Goal: Task Accomplishment & Management: Complete application form

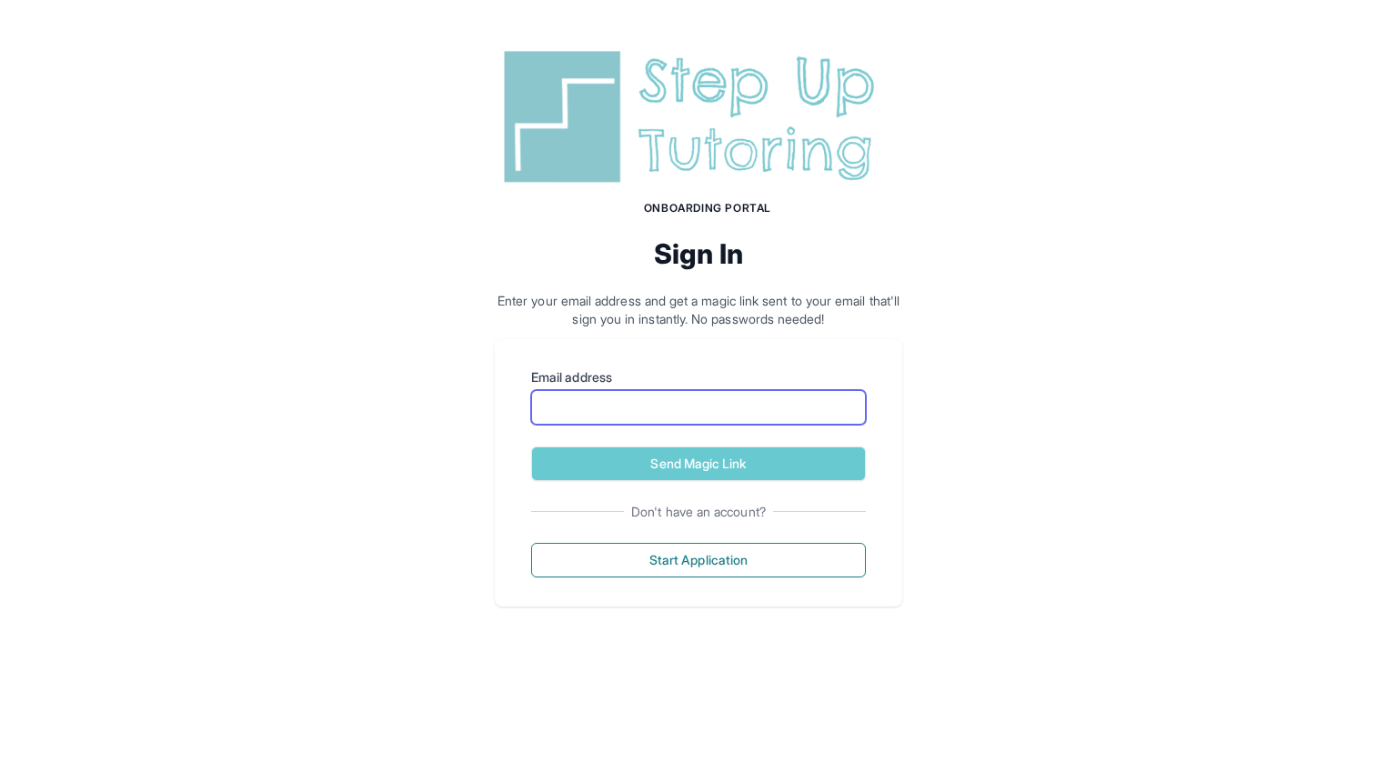
click at [631, 423] on input "Email address" at bounding box center [698, 407] width 335 height 35
type input "**********"
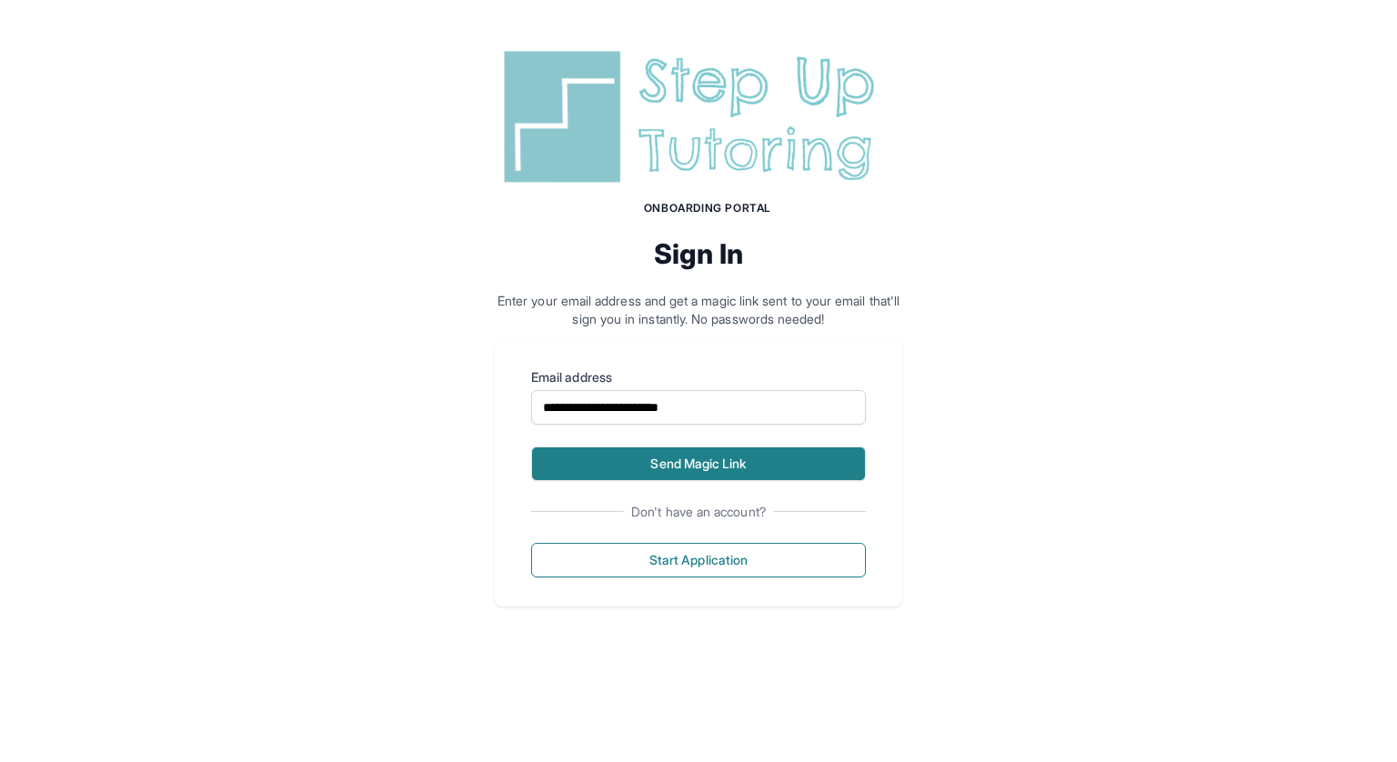
click at [690, 469] on button "Send Magic Link" at bounding box center [698, 464] width 335 height 35
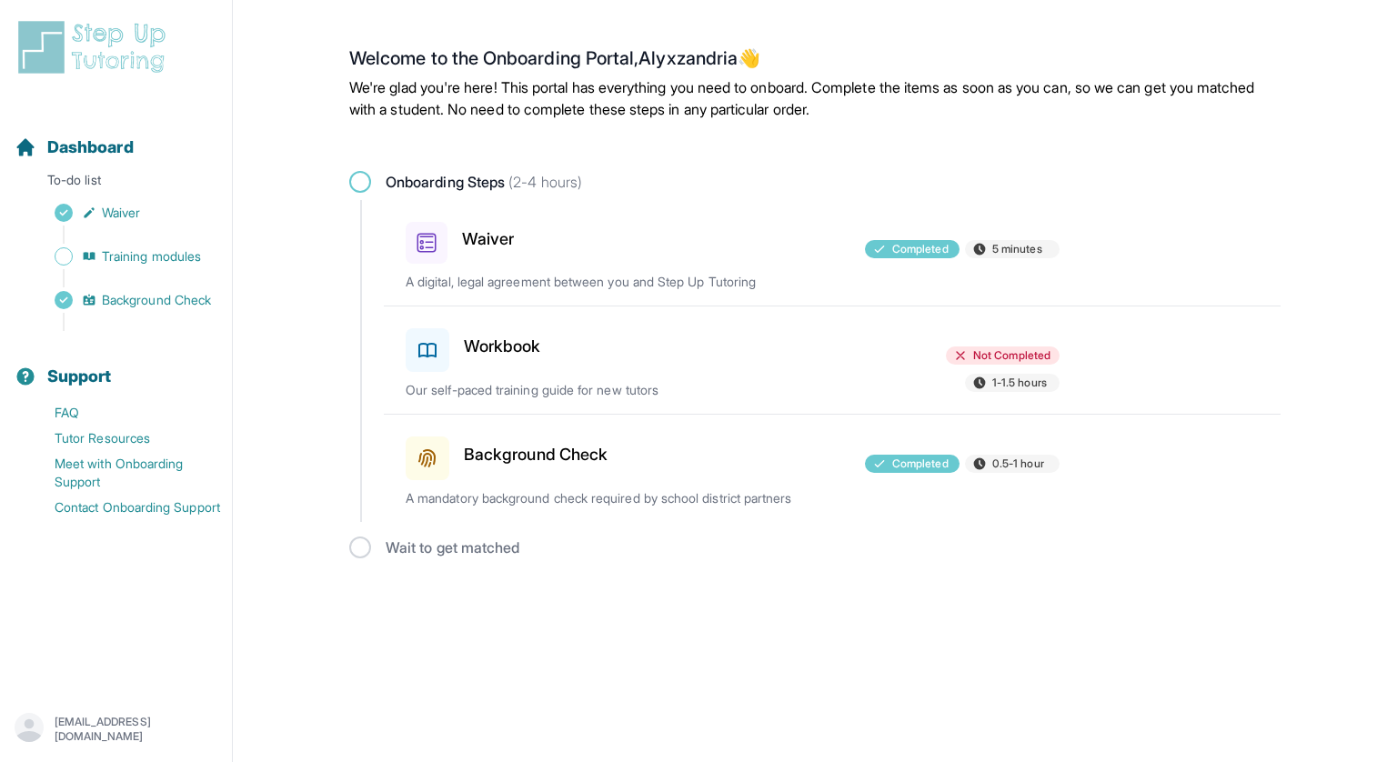
click at [539, 349] on h3 "Workbook" at bounding box center [502, 346] width 77 height 25
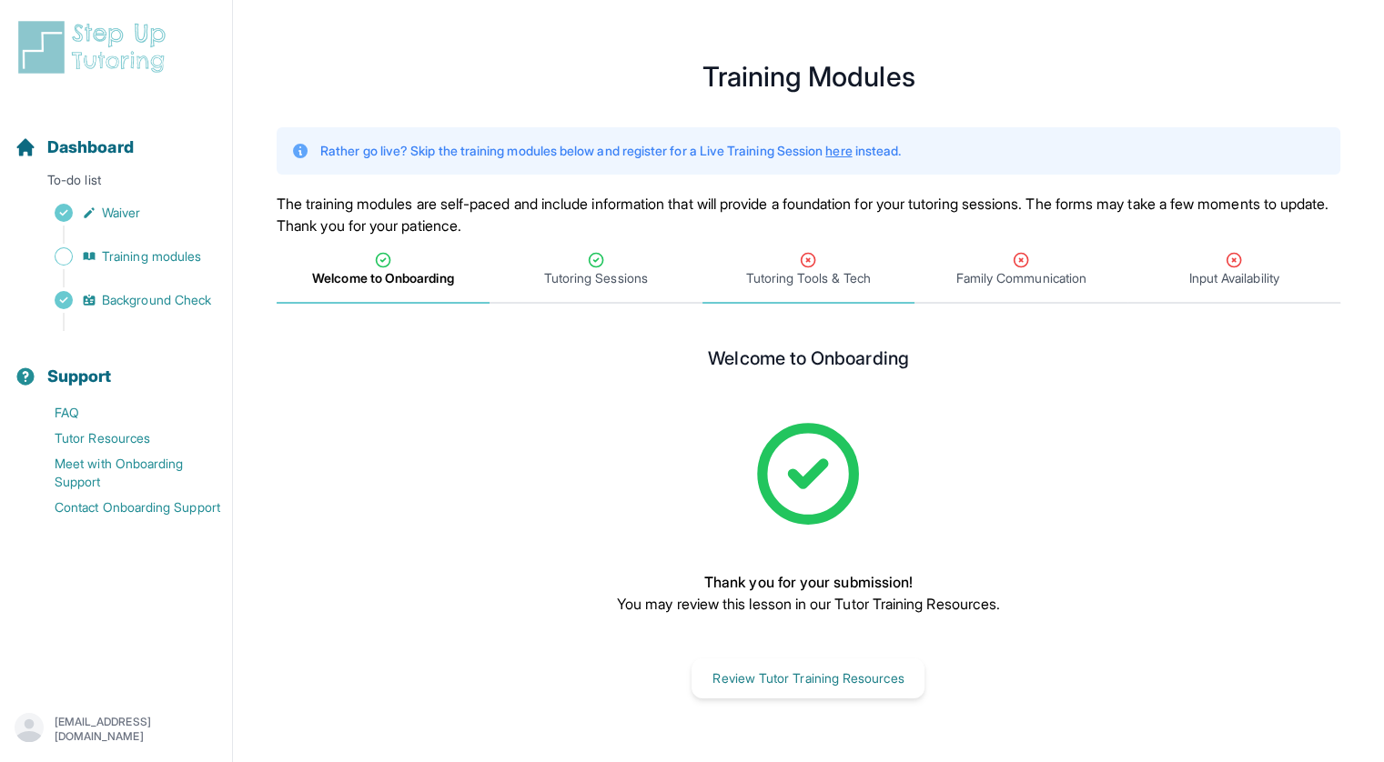
click at [773, 287] on span "Tutoring Tools & Tech" at bounding box center [808, 278] width 125 height 18
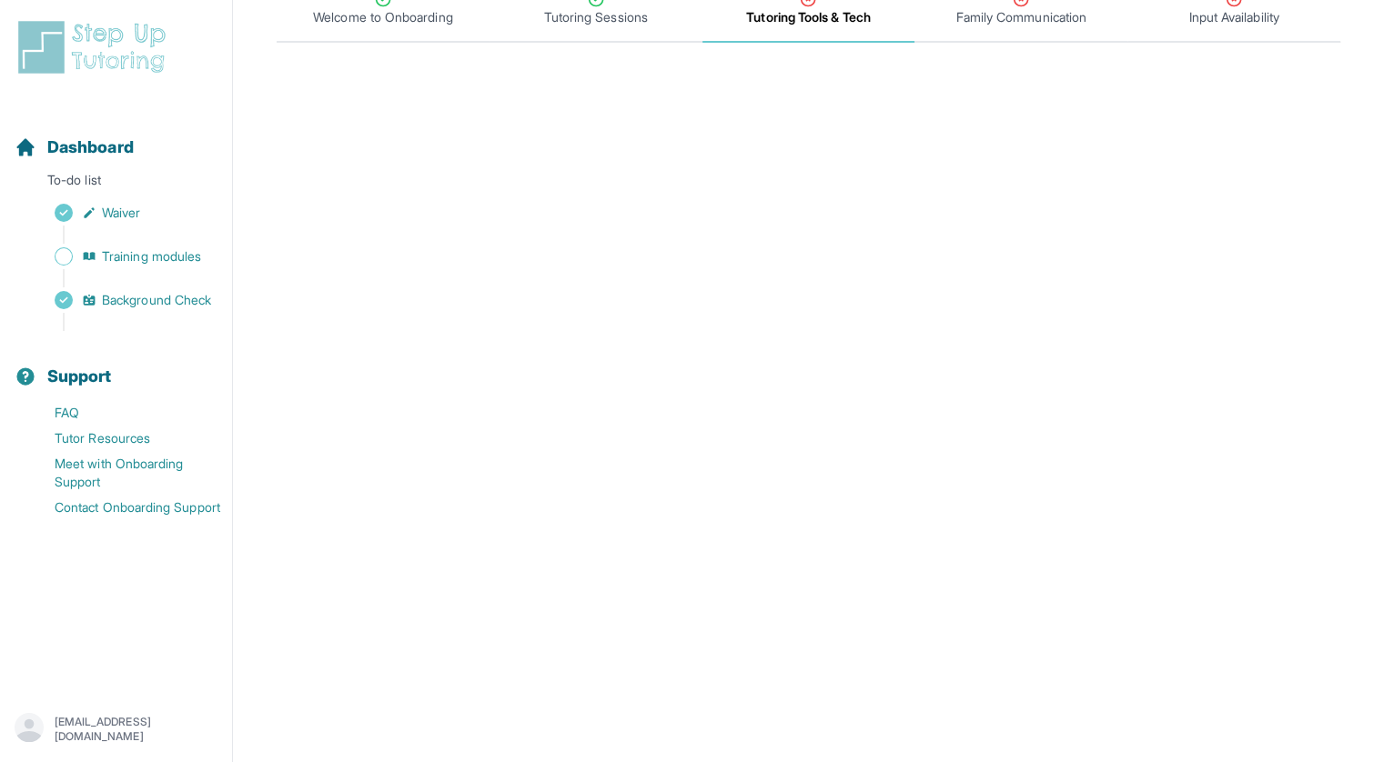
scroll to position [176, 0]
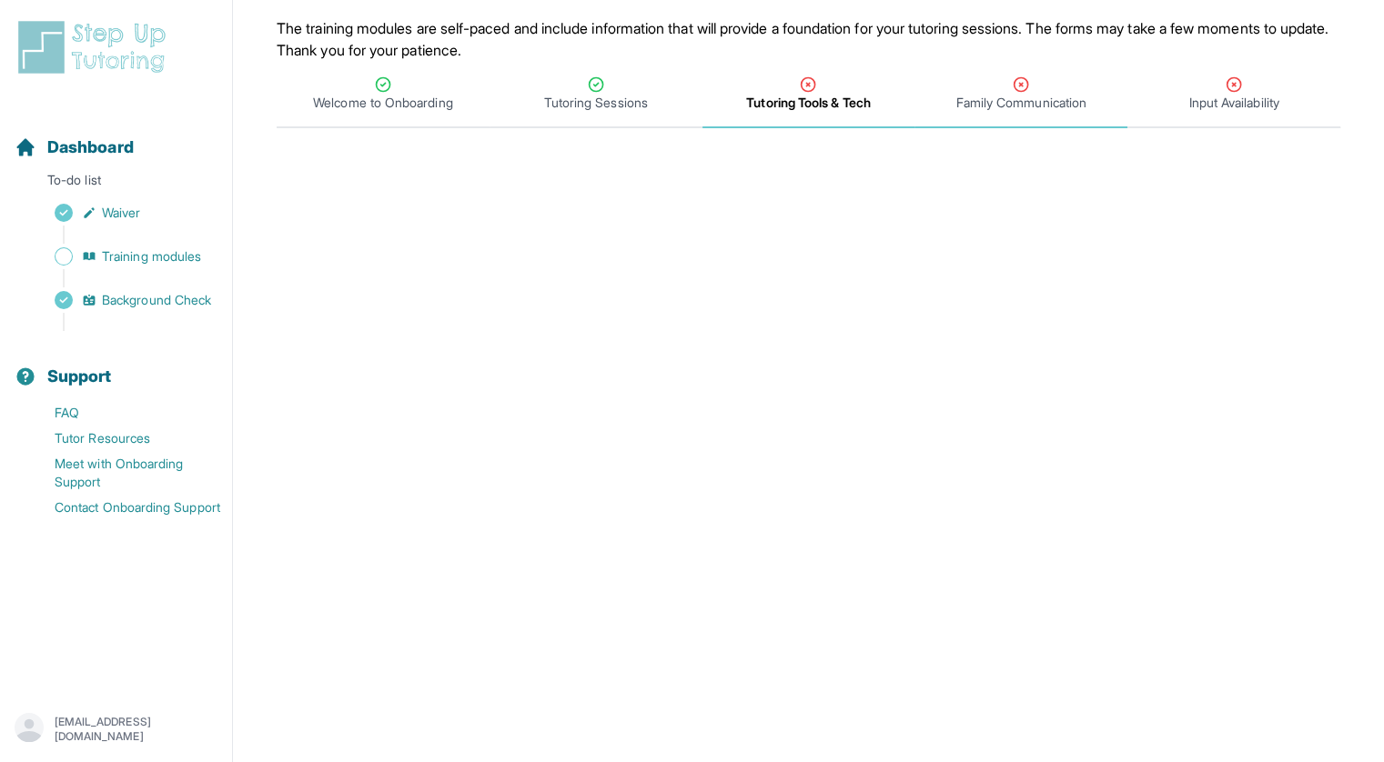
click at [1006, 97] on span "Family Communication" at bounding box center [1021, 103] width 130 height 18
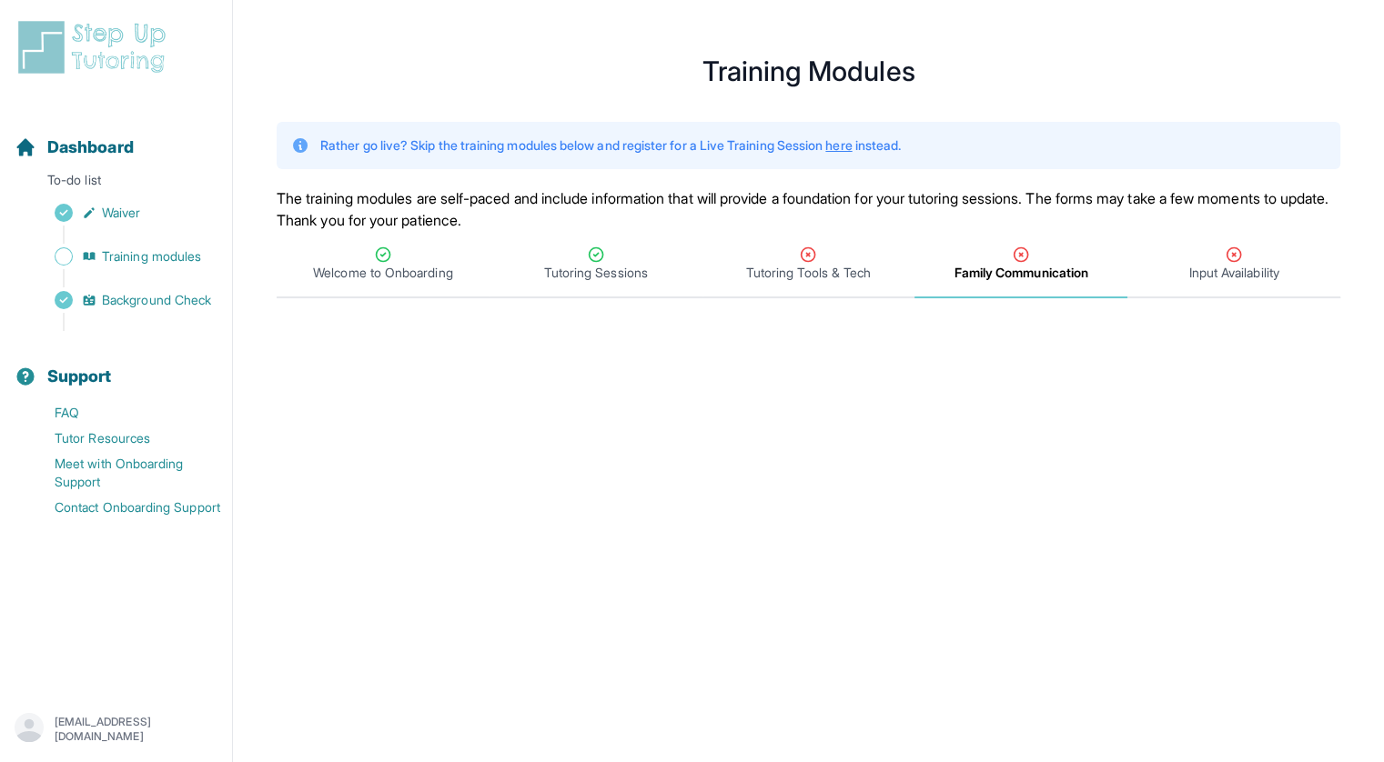
scroll to position [0, 0]
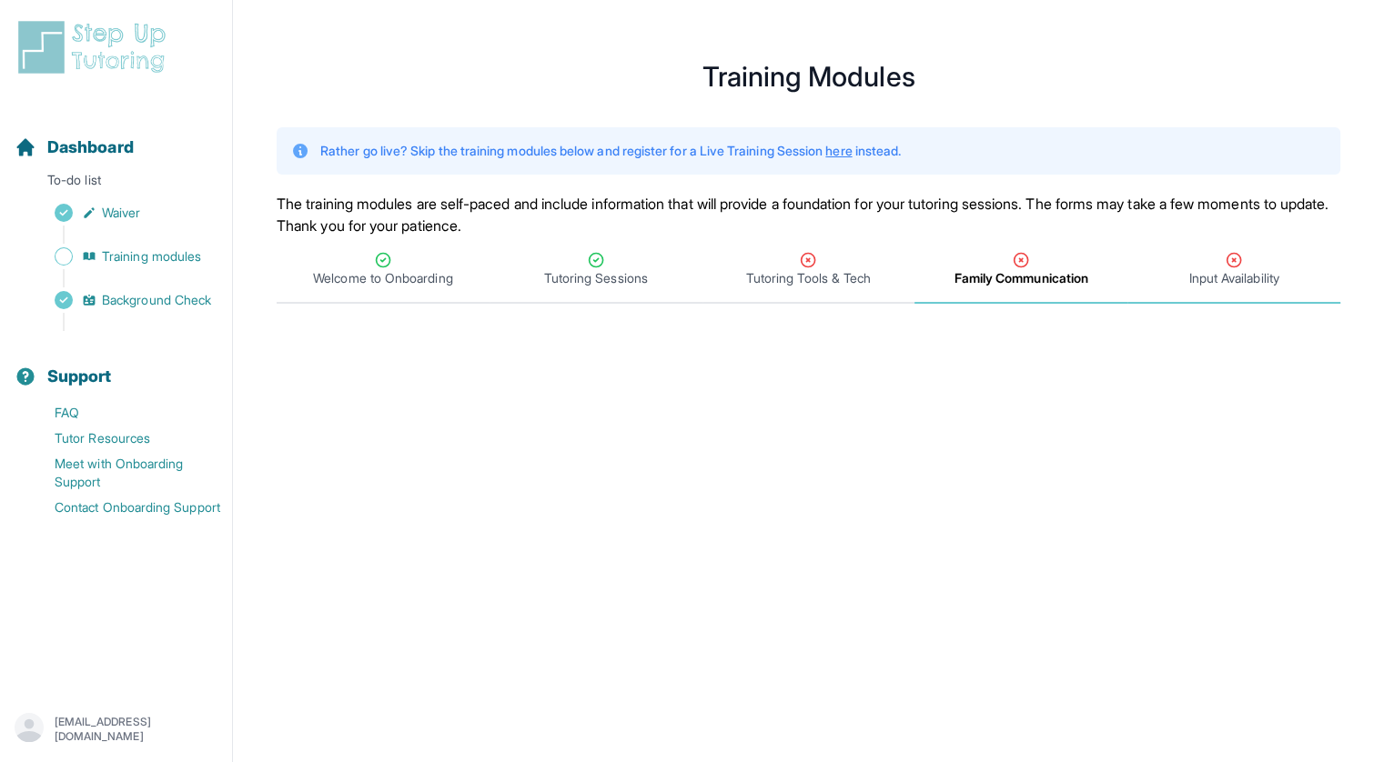
click at [1214, 291] on span "Input Availability" at bounding box center [1233, 270] width 213 height 67
click at [1036, 277] on span "Family Communication" at bounding box center [1021, 278] width 130 height 18
click at [1225, 257] on icon "Tabs" at bounding box center [1234, 260] width 18 height 18
